Goal: Communication & Community: Participate in discussion

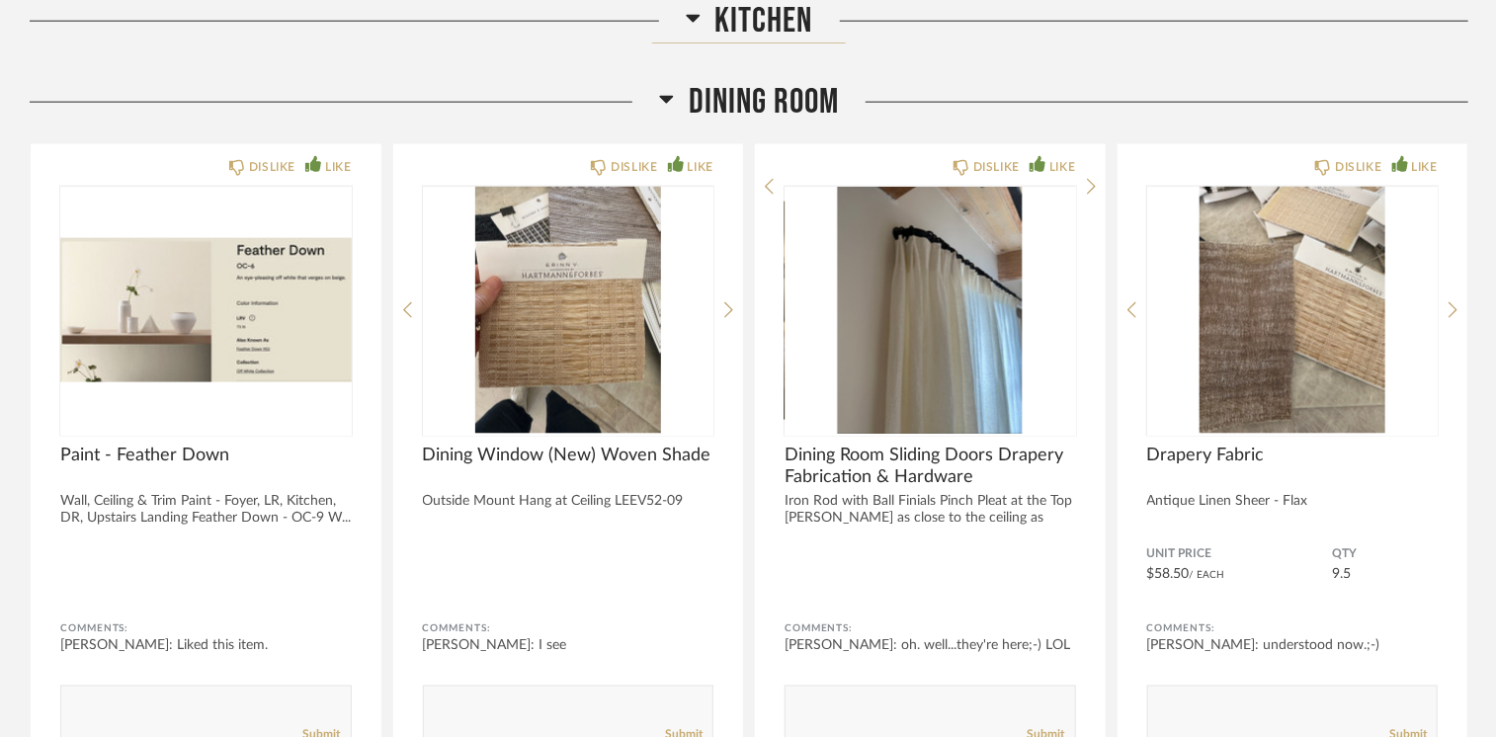
scroll to position [5350, 0]
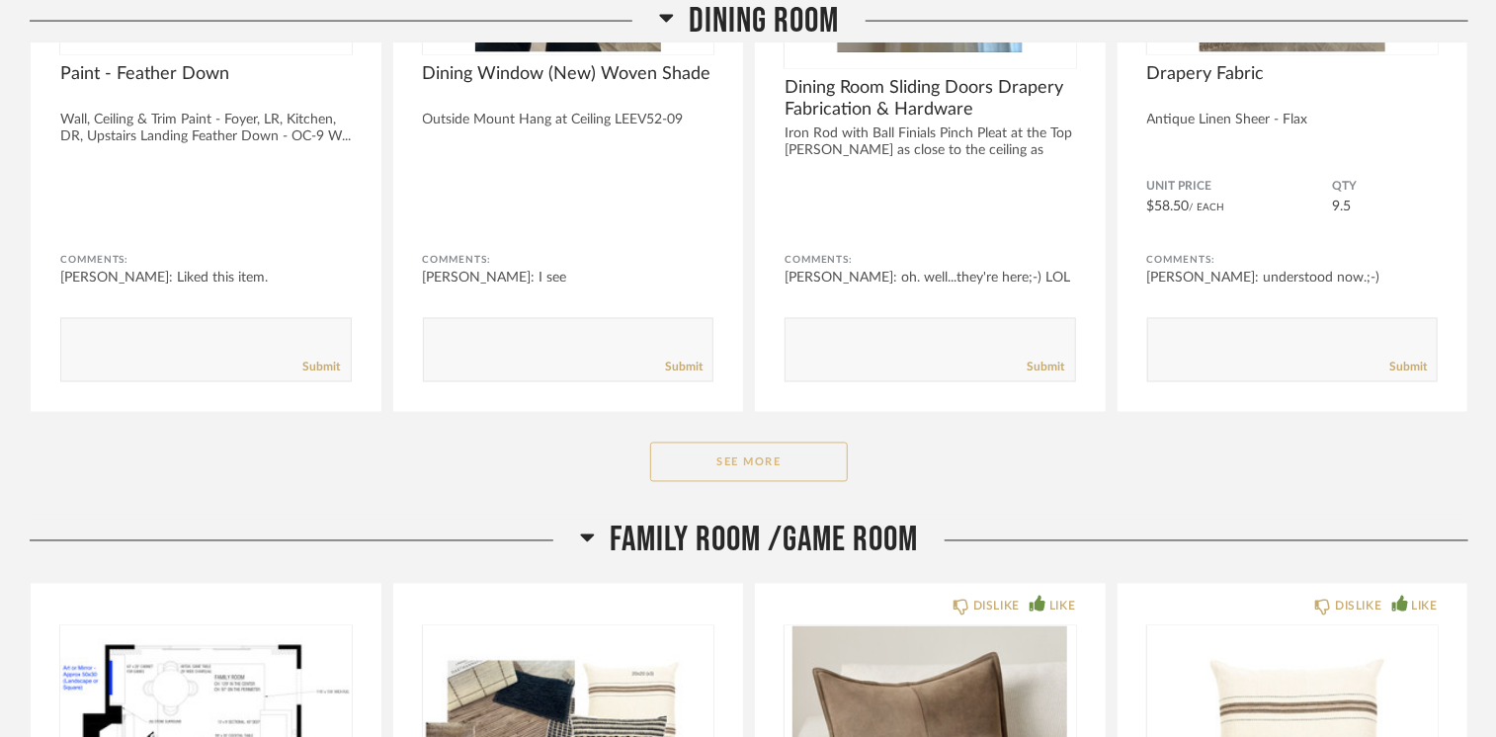
click at [745, 448] on button "See More" at bounding box center [749, 463] width 198 height 40
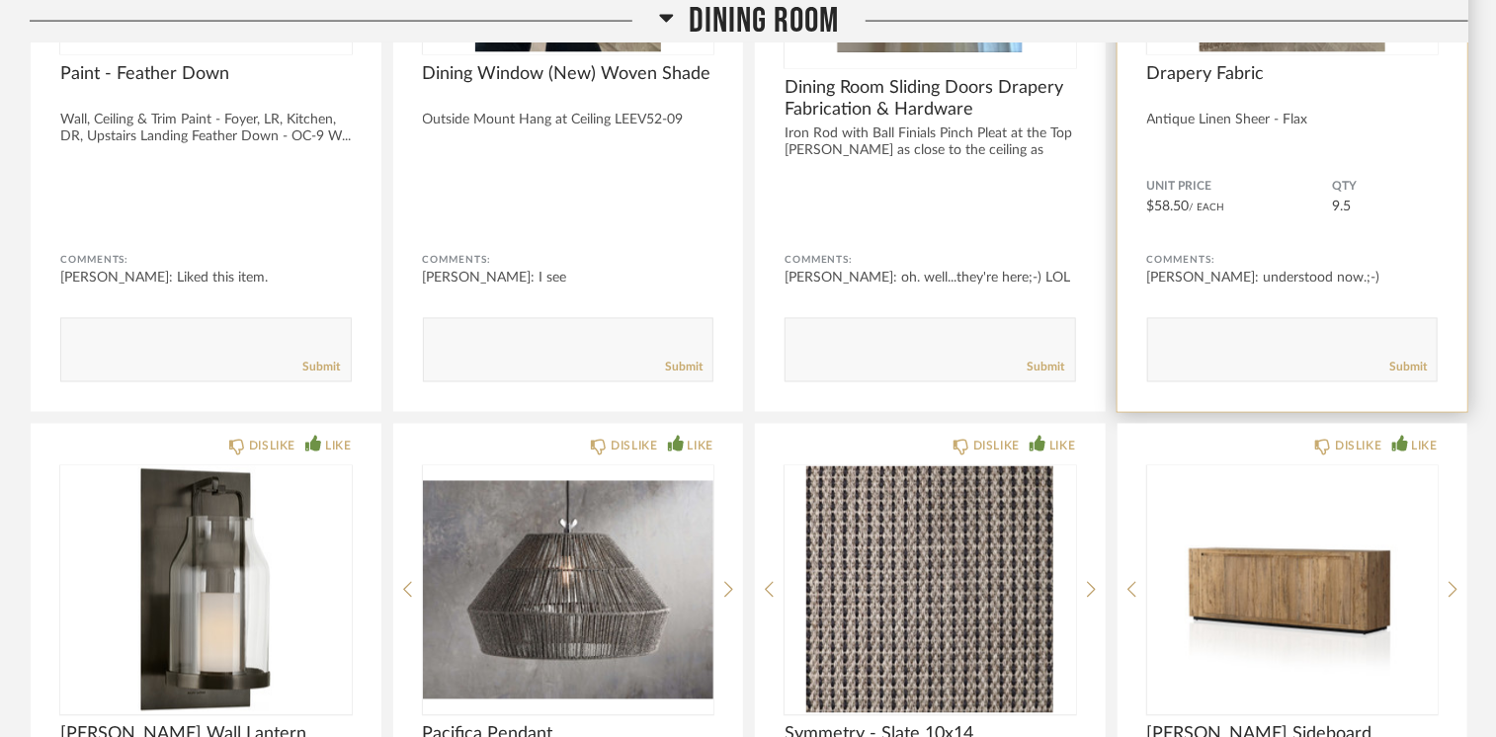
scroll to position [5745, 0]
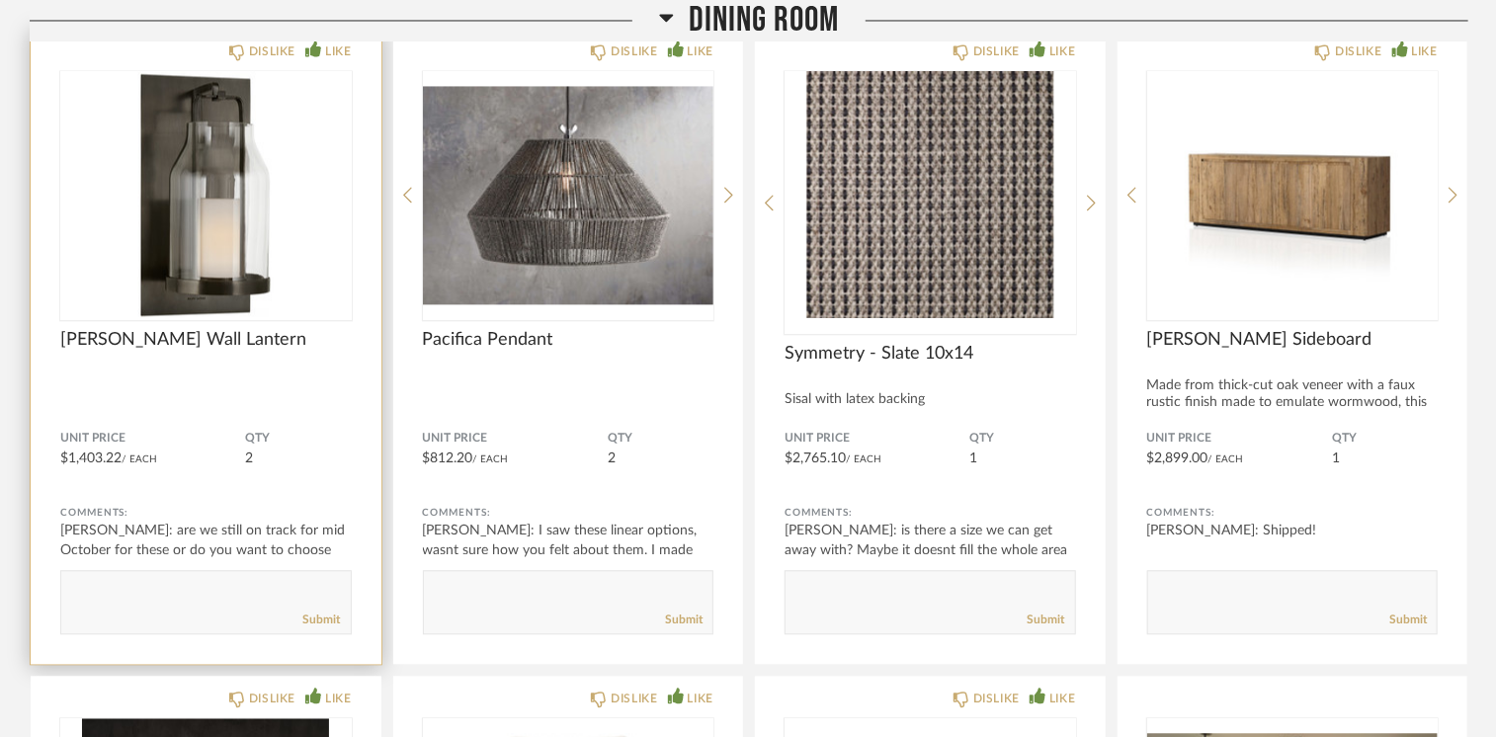
click at [127, 589] on textarea at bounding box center [206, 593] width 290 height 27
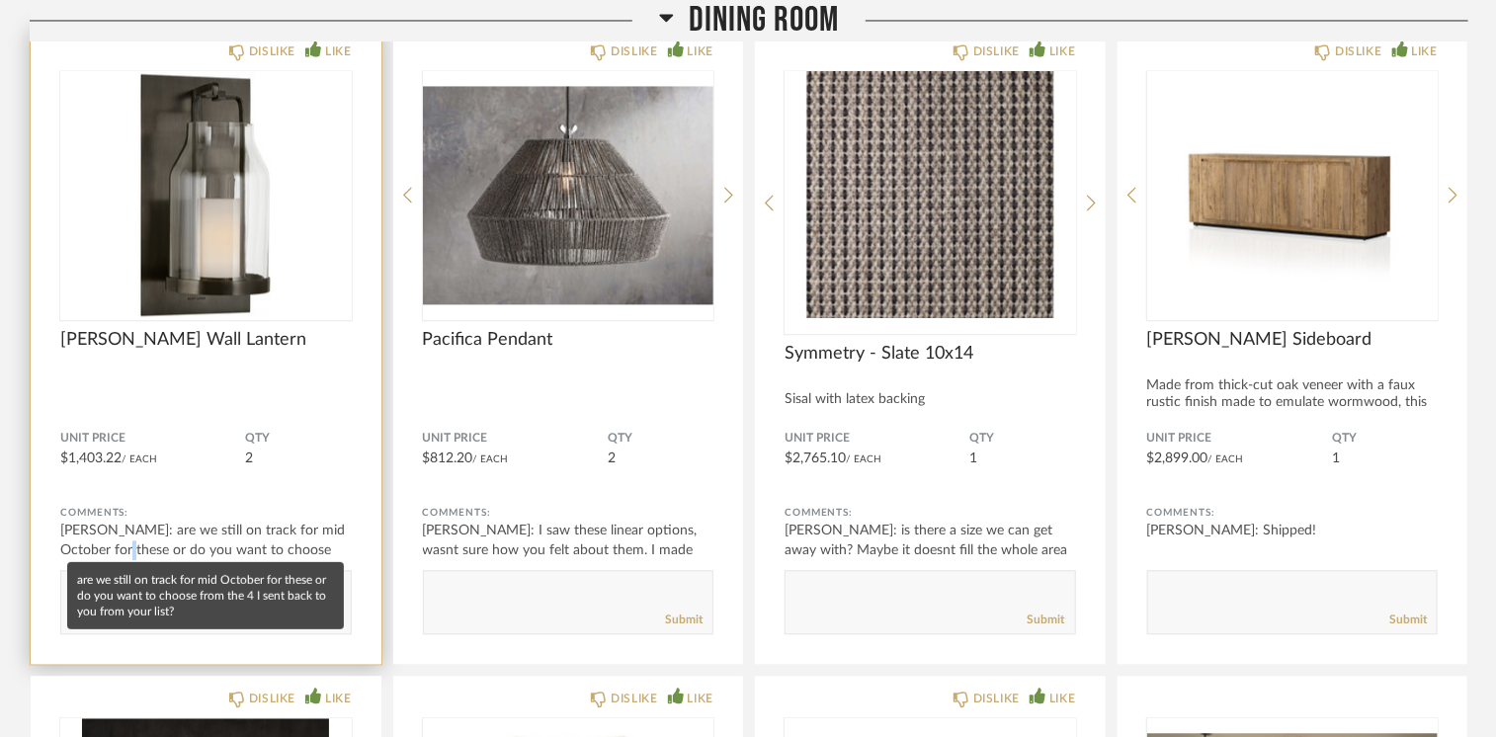
click at [85, 543] on div "[PERSON_NAME]: are we still on track for mid October for these or do you want t…" at bounding box center [206, 550] width 292 height 59
copy div "h"
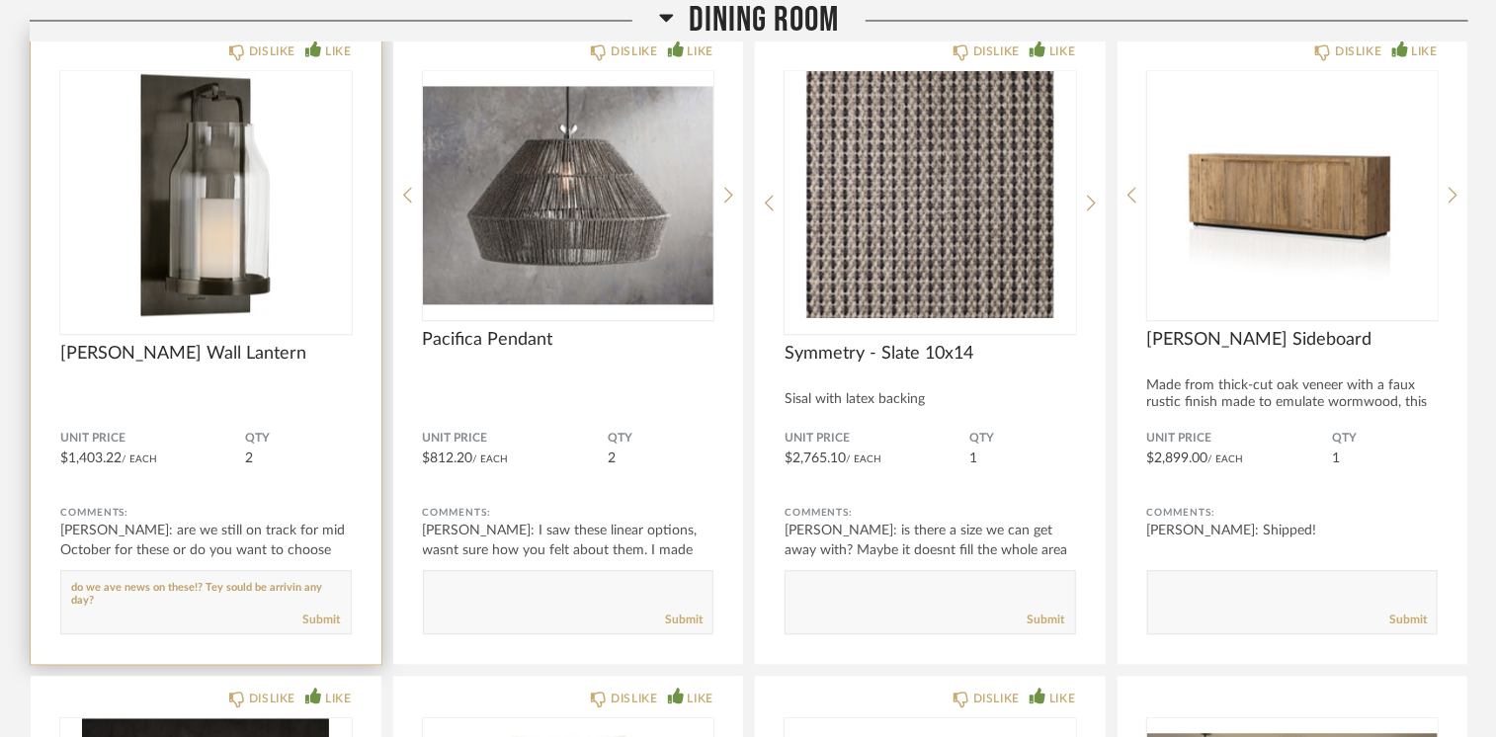
paste textarea "h"
type textarea "do we have news on these!? They should be arriving any day?"
click at [317, 607] on div "Submit" at bounding box center [206, 620] width 290 height 27
click at [317, 612] on link "Submit" at bounding box center [322, 620] width 38 height 17
